Goal: Find contact information: Find contact information

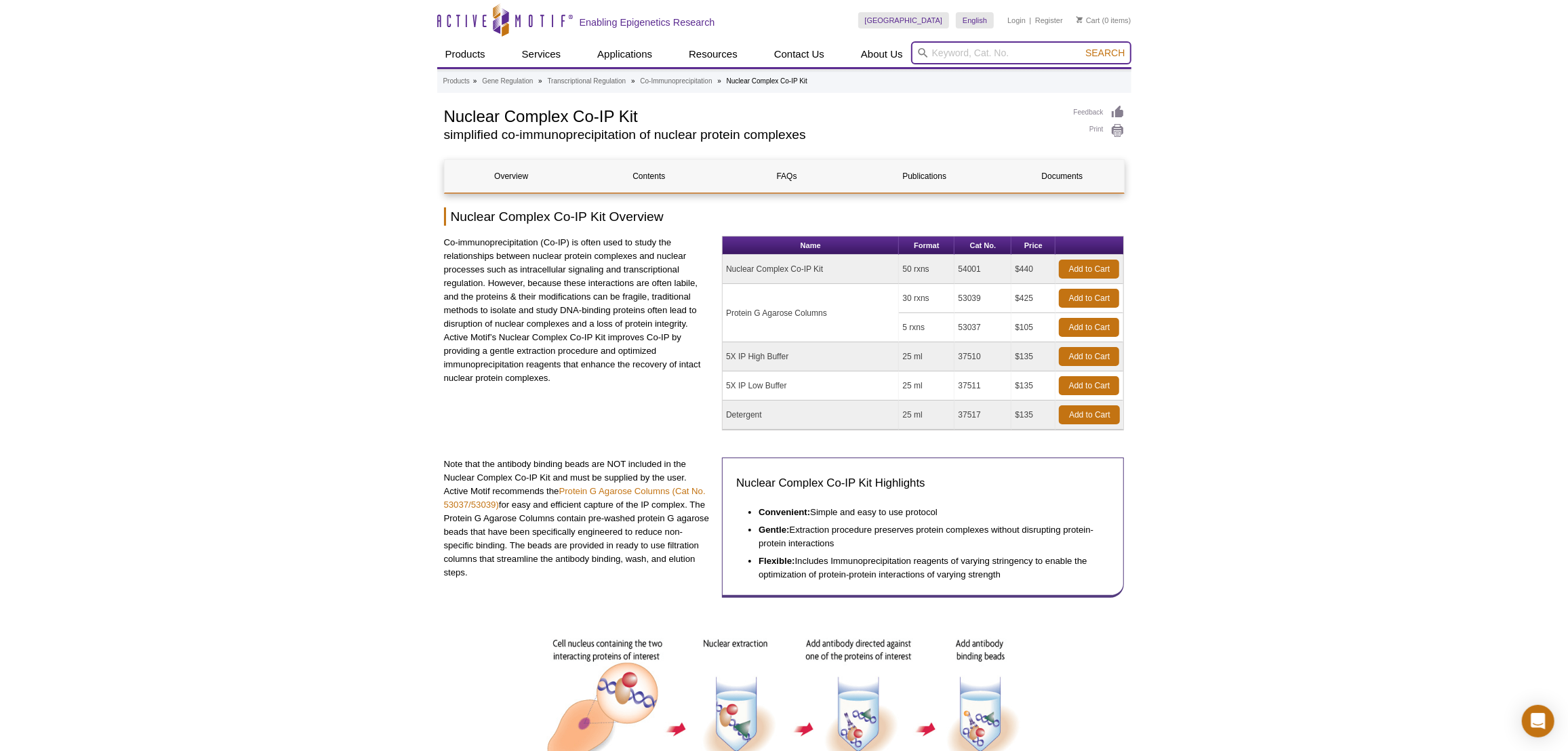
click at [1000, 58] on input "search" at bounding box center [1021, 53] width 220 height 23
paste input "39649"
click at [1017, 67] on li "39649 – 5-Methylcytosine (5-mC) antibody (mAb)" at bounding box center [1011, 74] width 200 height 19
type input "39649 – 5-Methylcytosine (5-mC) antibody (mAb)"
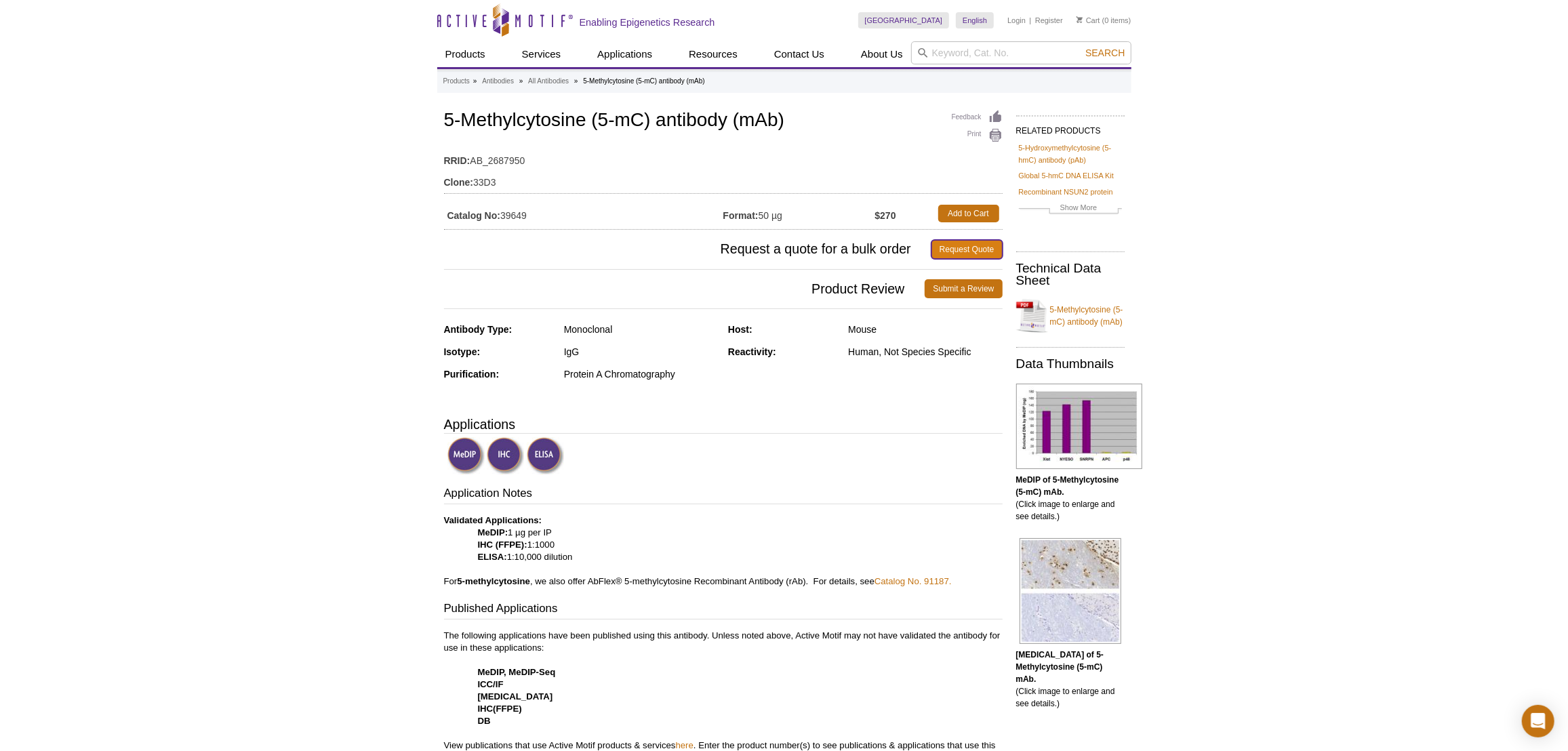
click at [978, 248] on link "Request Quote" at bounding box center [967, 249] width 71 height 19
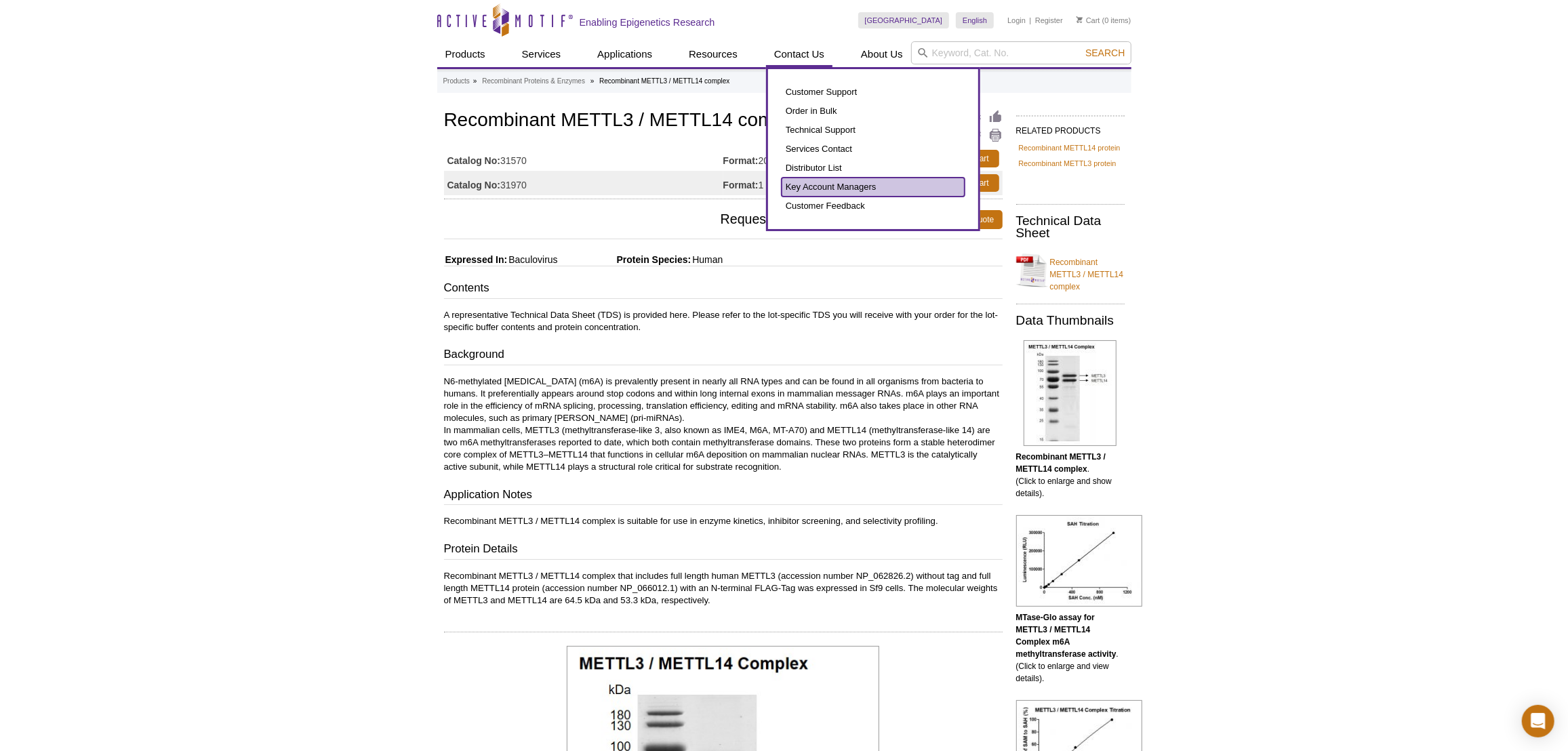
click at [815, 185] on link "Key Account Managers" at bounding box center [872, 186] width 183 height 19
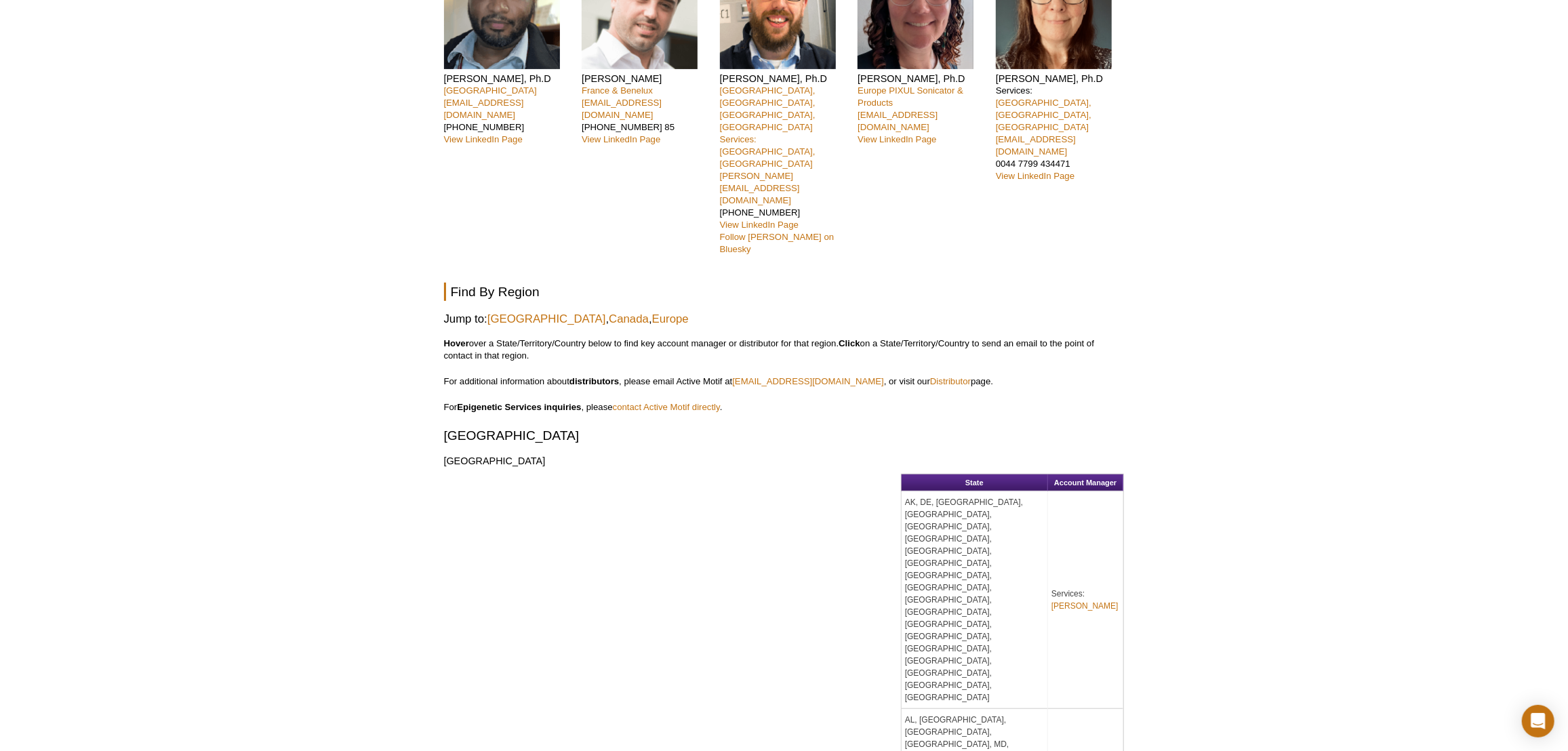
scroll to position [61, 0]
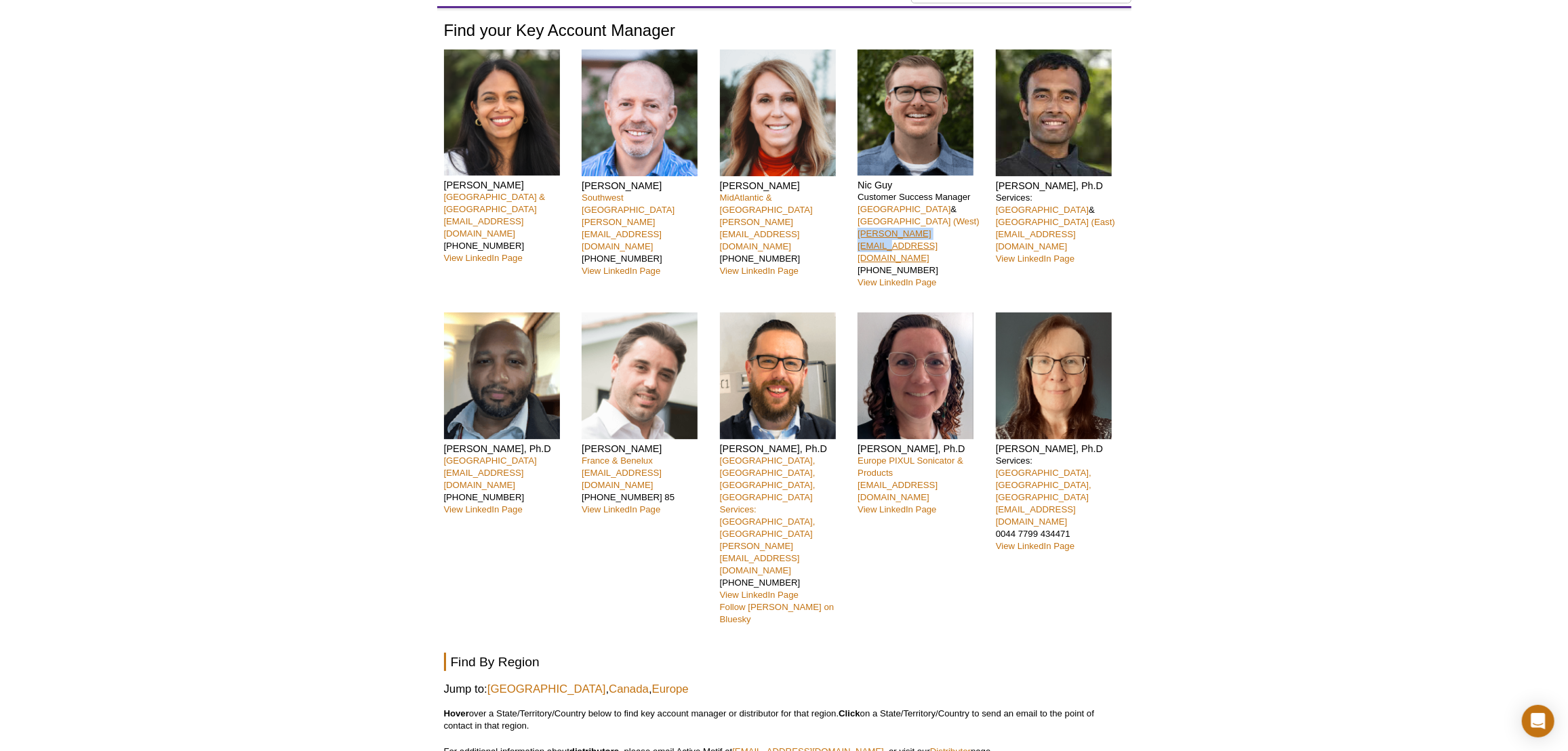
drag, startPoint x: 956, startPoint y: 223, endPoint x: 859, endPoint y: 218, distance: 97.1
click at [859, 218] on p "Customer Success Manager United States & Canada (West) nguy@activemotif.com 760…" at bounding box center [922, 241] width 128 height 98
copy link "nguy@activemotif.com"
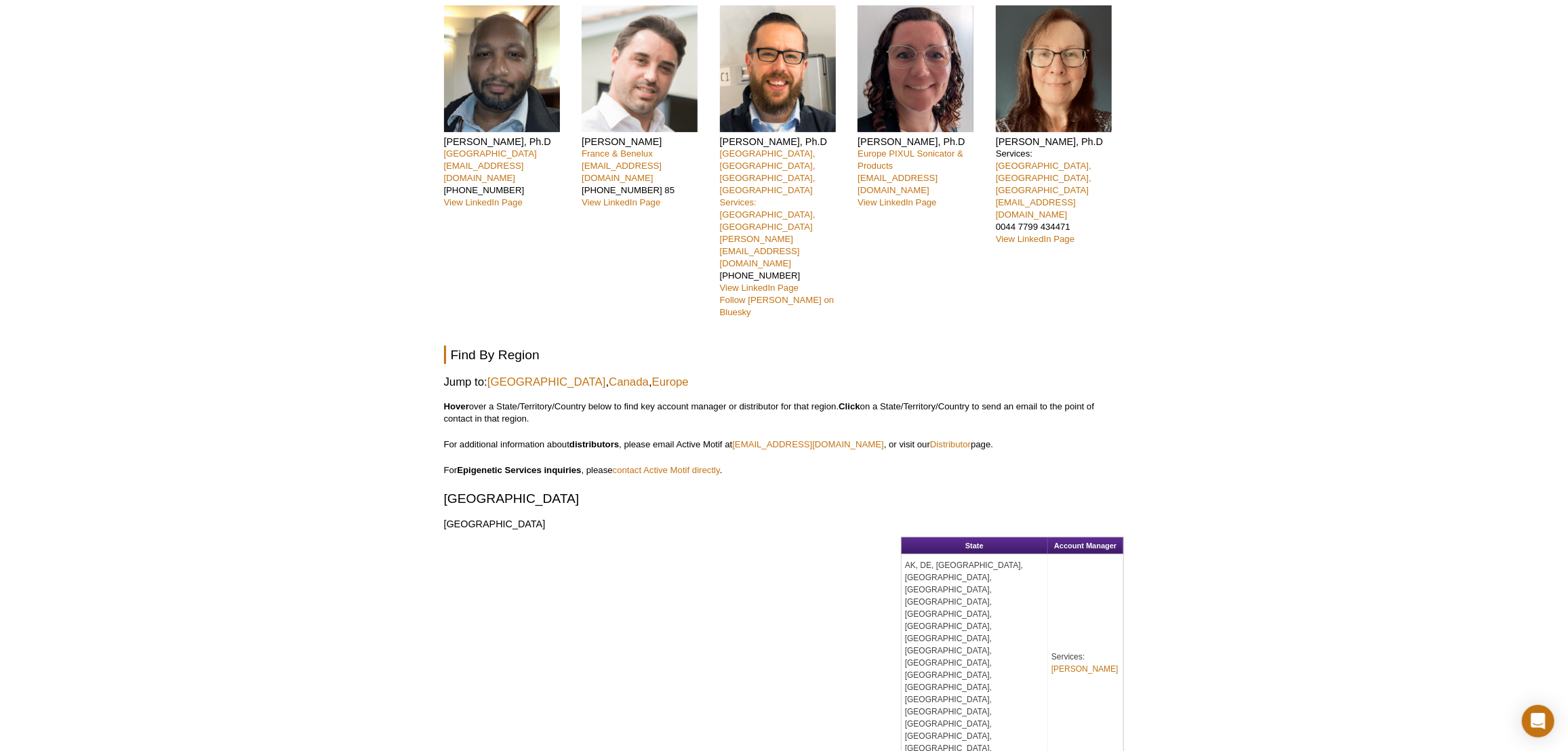
scroll to position [370, 0]
